Goal: Information Seeking & Learning: Learn about a topic

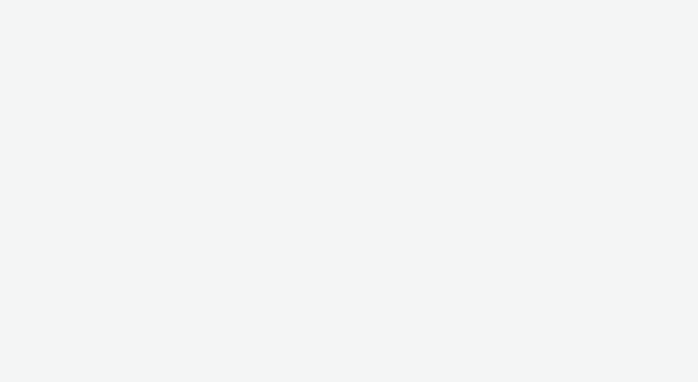
select select "6ac417a0-4072-4d2b-8a95-97caec4a260f"
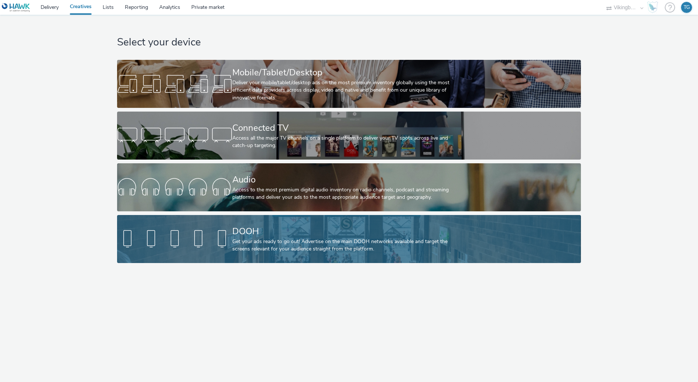
click at [253, 244] on div "Get your ads ready to go out! Advertise on the main DOOH networks available and…" at bounding box center [347, 245] width 230 height 15
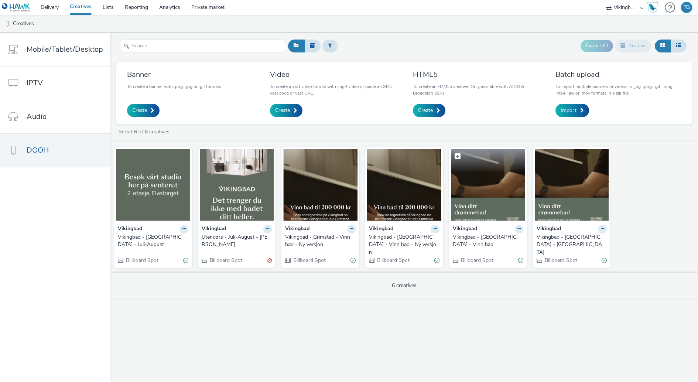
click at [486, 200] on img at bounding box center [488, 185] width 74 height 72
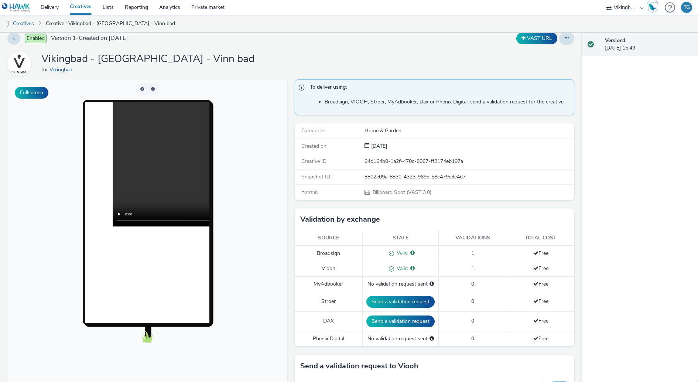
scroll to position [8, 0]
click at [36, 93] on button "Fullscreen" at bounding box center [32, 92] width 34 height 12
click at [17, 39] on button at bounding box center [13, 38] width 13 height 13
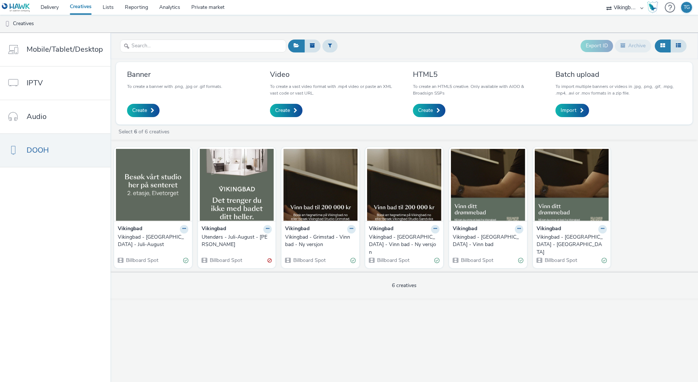
click at [470, 126] on div "Banner To create a banner with .png, .jpg or .gif formats. Create Video To crea…" at bounding box center [403, 178] width 587 height 239
drag, startPoint x: 439, startPoint y: 76, endPoint x: 412, endPoint y: 78, distance: 26.7
click at [413, 78] on h3 "HTML5" at bounding box center [476, 74] width 126 height 10
click at [204, 12] on link "Private market" at bounding box center [208, 7] width 44 height 15
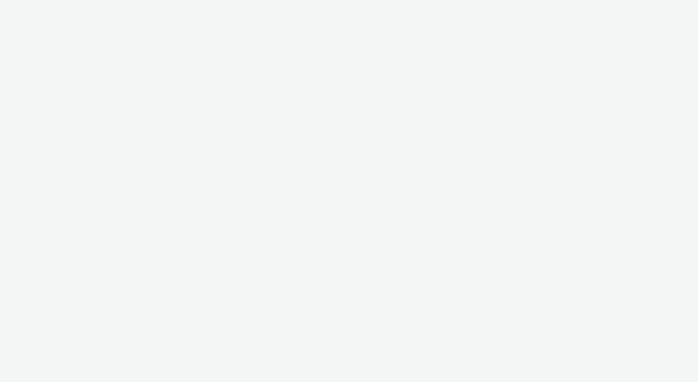
select select "51fcd49d-529b-4d90-b63c-17815cf669b5"
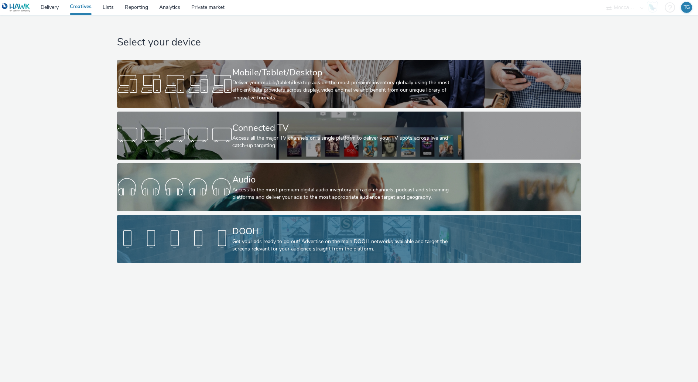
click at [263, 235] on div "DOOH" at bounding box center [347, 231] width 230 height 13
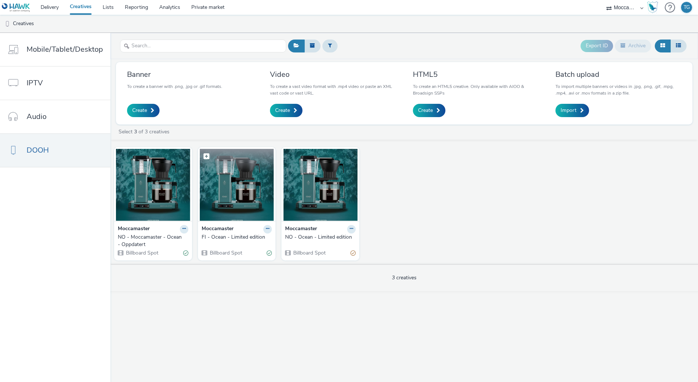
click at [223, 181] on img at bounding box center [237, 185] width 74 height 72
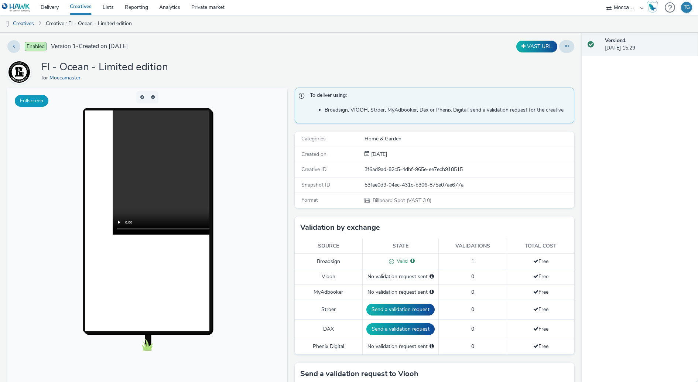
click at [35, 100] on button "Fullscreen" at bounding box center [32, 101] width 34 height 12
click at [151, 155] on video at bounding box center [237, 172] width 248 height 124
click at [13, 47] on icon at bounding box center [14, 46] width 2 height 5
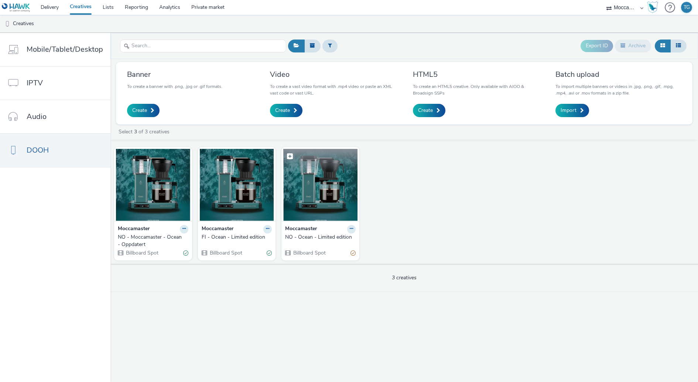
click at [306, 190] on img at bounding box center [320, 185] width 74 height 72
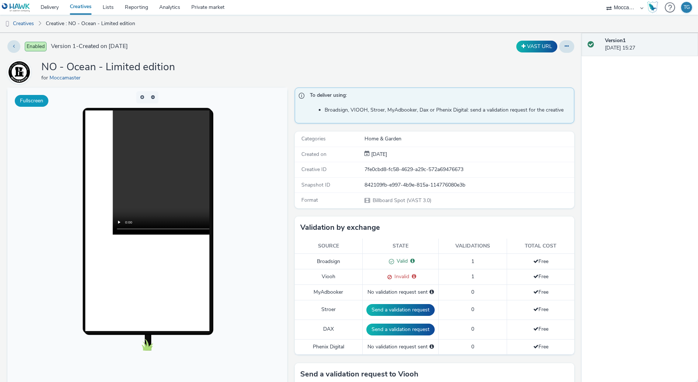
click at [20, 97] on button "Fullscreen" at bounding box center [32, 101] width 34 height 12
